Goal: Information Seeking & Learning: Learn about a topic

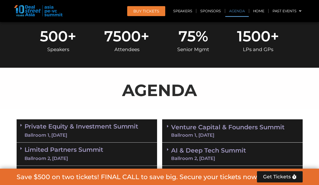
scroll to position [281, 0]
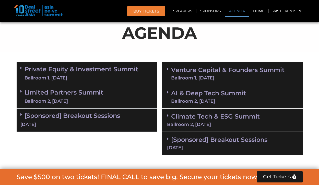
click at [207, 71] on link "Venture Capital & Founders​ Summit Ballroom 1, [DATE]" at bounding box center [227, 73] width 113 height 13
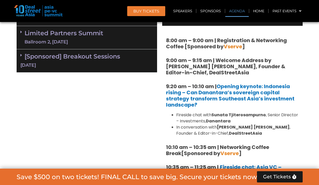
scroll to position [357, 0]
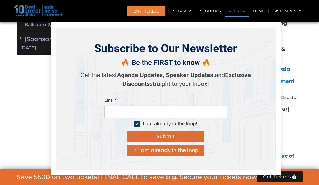
click at [274, 27] on icon "Close" at bounding box center [273, 28] width 5 height 5
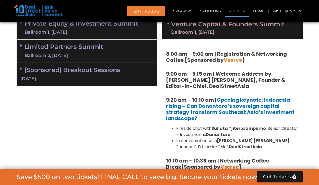
scroll to position [255, 0]
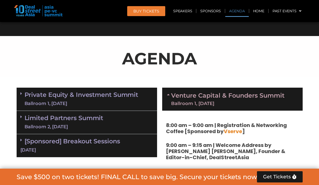
click at [67, 119] on link "Limited Partners [GEOGRAPHIC_DATA] 2, [DATE]" at bounding box center [63, 122] width 79 height 15
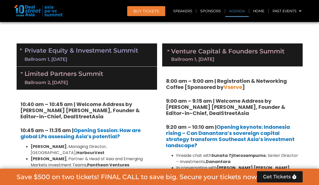
scroll to position [306, 0]
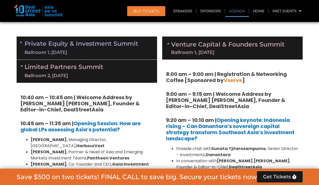
click at [221, 46] on link "Venture Capital & Founders​ Summit Ballroom 1, [DATE]" at bounding box center [227, 47] width 113 height 13
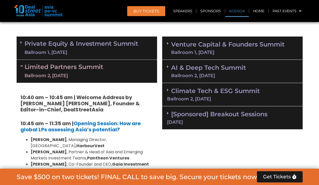
click at [229, 73] on div "Ballroom 2, [DATE]" at bounding box center [208, 75] width 75 height 5
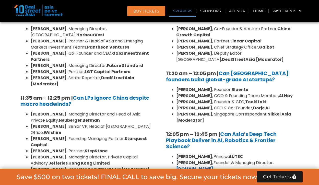
scroll to position [510, 0]
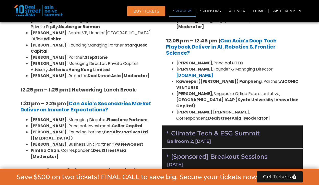
click at [224, 129] on link "Climate Tech & ESG Summit Ballroom 2, [DATE]" at bounding box center [232, 136] width 131 height 14
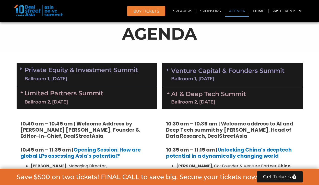
scroll to position [281, 0]
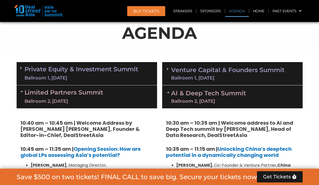
click at [192, 93] on link "AI & Deep Tech Summit Ballroom 2, [DATE]" at bounding box center [208, 96] width 75 height 13
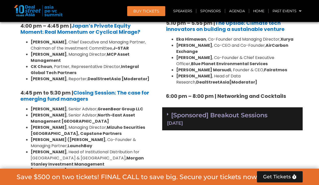
scroll to position [765, 0]
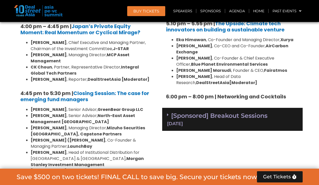
click at [220, 112] on link "[Sponsored] Breakout Sessions [DATE]" at bounding box center [232, 119] width 131 height 14
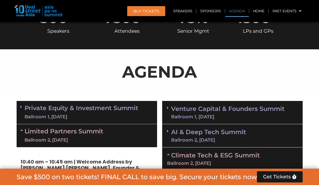
scroll to position [244, 0]
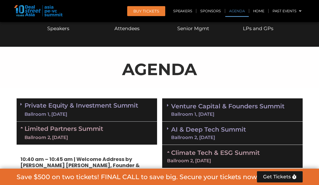
click at [240, 105] on link "Venture Capital & Founders​ Summit Ballroom 1, [DATE]" at bounding box center [227, 109] width 113 height 13
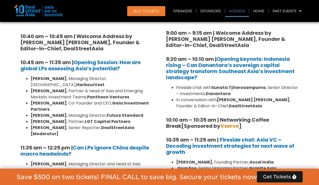
scroll to position [372, 0]
